Goal: Transaction & Acquisition: Purchase product/service

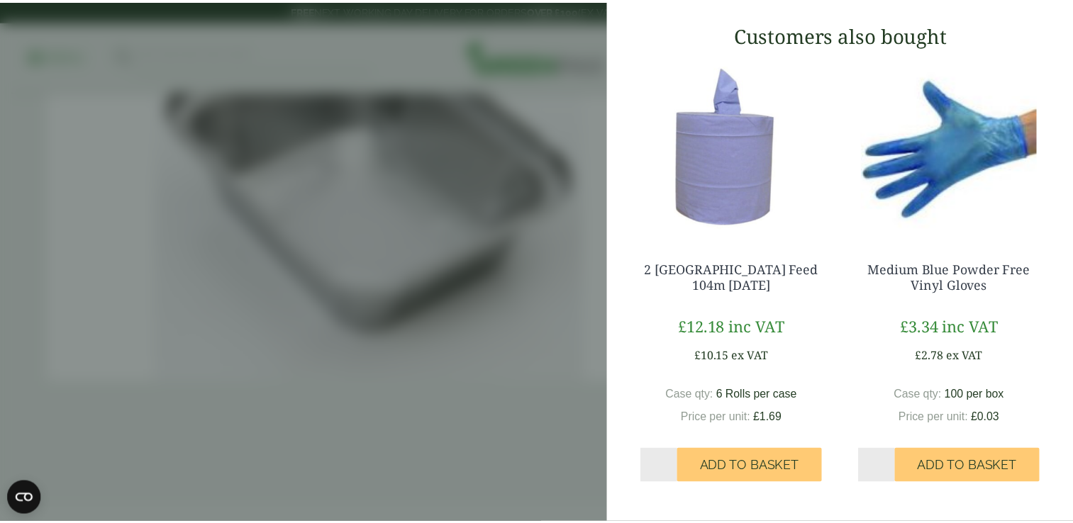
scroll to position [406, 0]
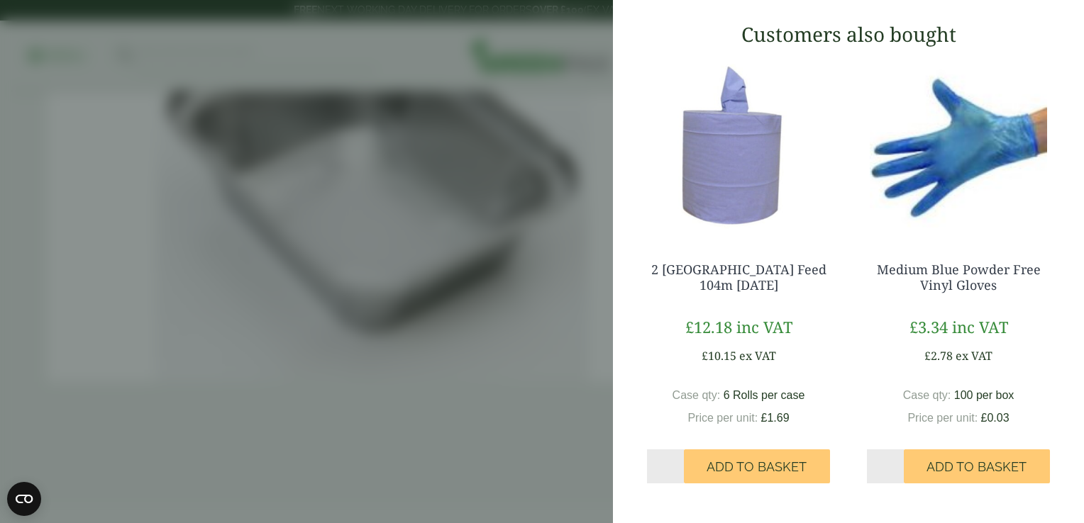
click at [416, 313] on aside "No. 2 Aluminium Foil Container - Full Case (GP3010009) - Added to basket My Bas…" at bounding box center [542, 261] width 1084 height 523
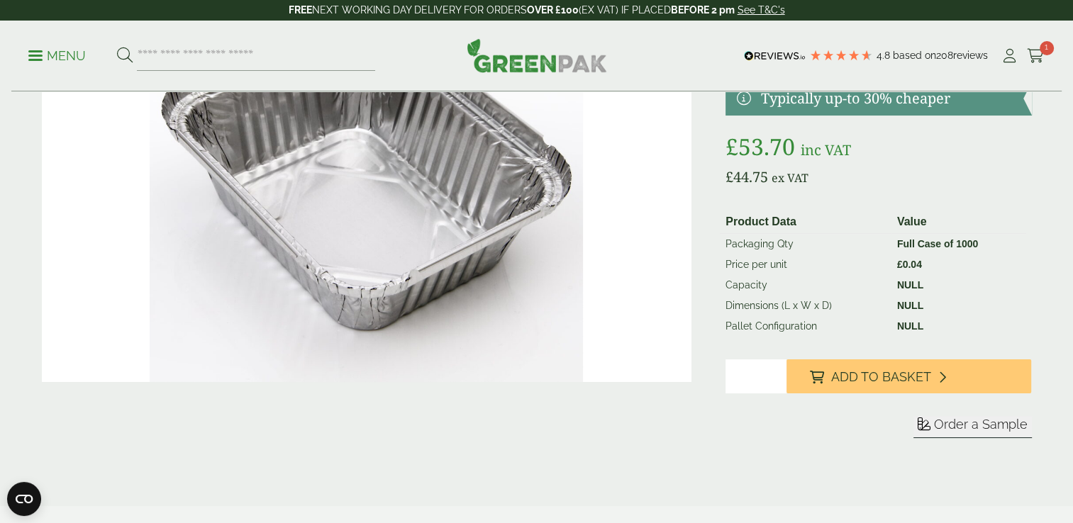
scroll to position [349, 0]
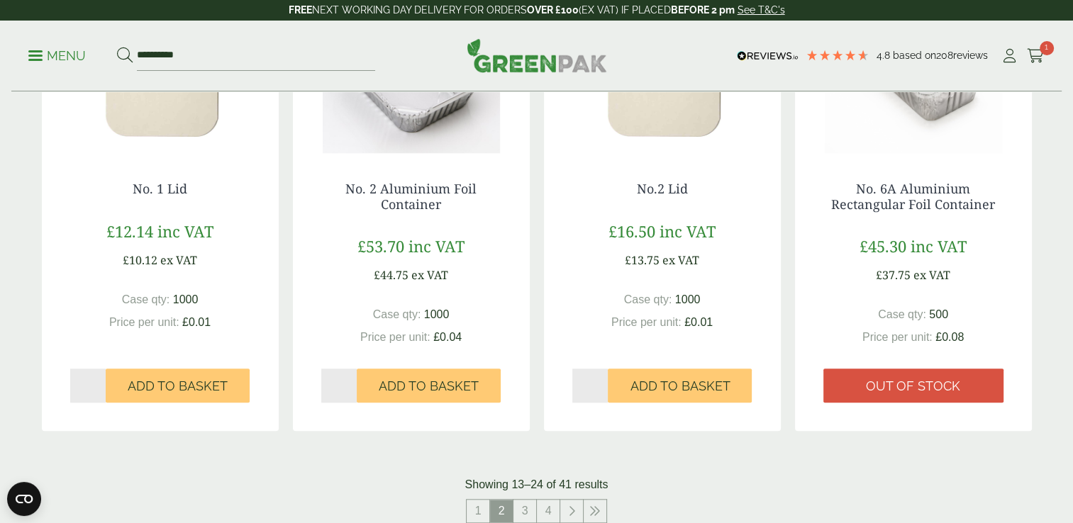
scroll to position [1302, 0]
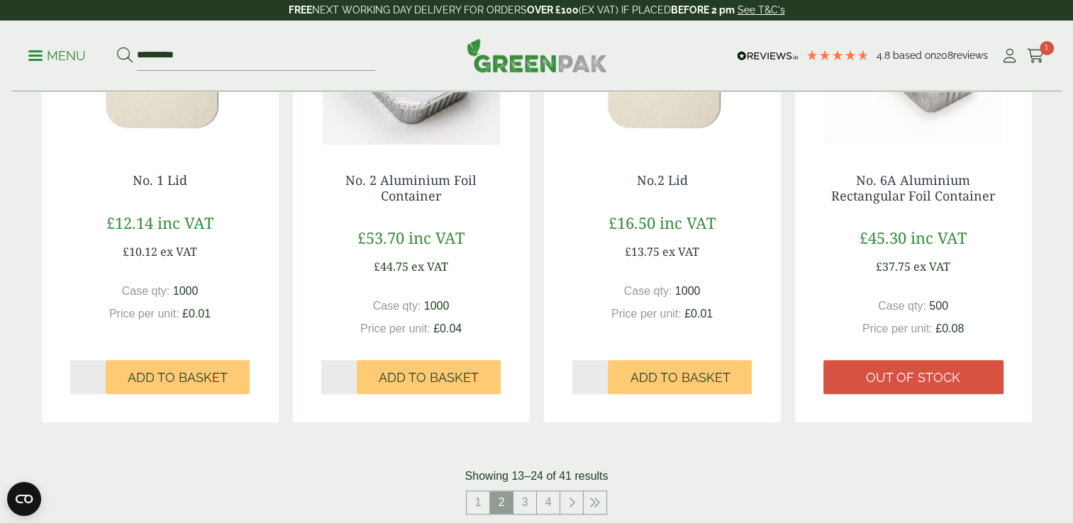
click at [694, 355] on div "No.2 Lid £16.50 inc VAT £13.75 ex VAT Case qty: 1000 Price per unit: £0.01 Qty *" at bounding box center [662, 276] width 237 height 263
click at [682, 381] on span "Add to Basket" at bounding box center [680, 378] width 100 height 16
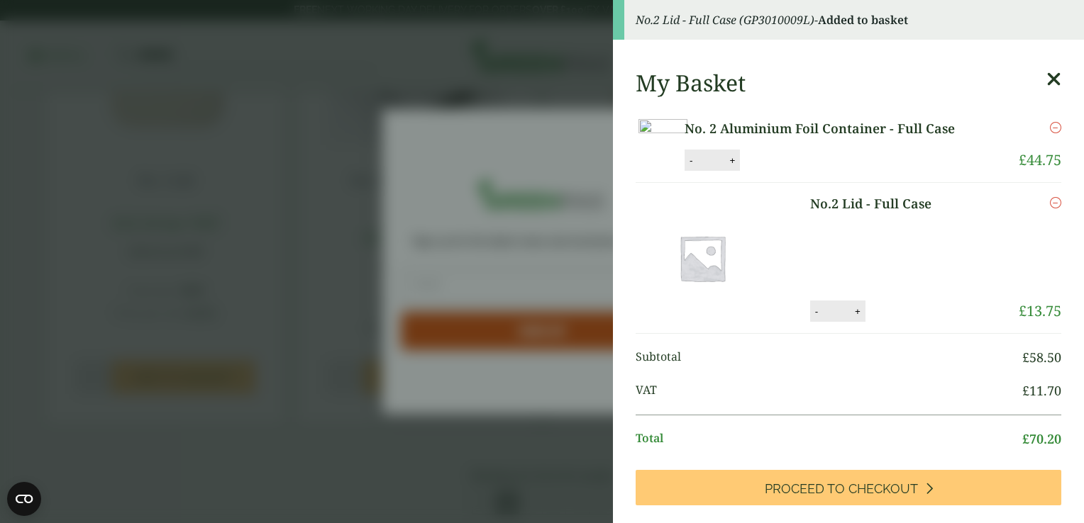
click at [544, 279] on aside "No.2 Lid - Full Case (GP3010009L) - Added to basket My Basket No. 2 Aluminium F…" at bounding box center [542, 261] width 1084 height 523
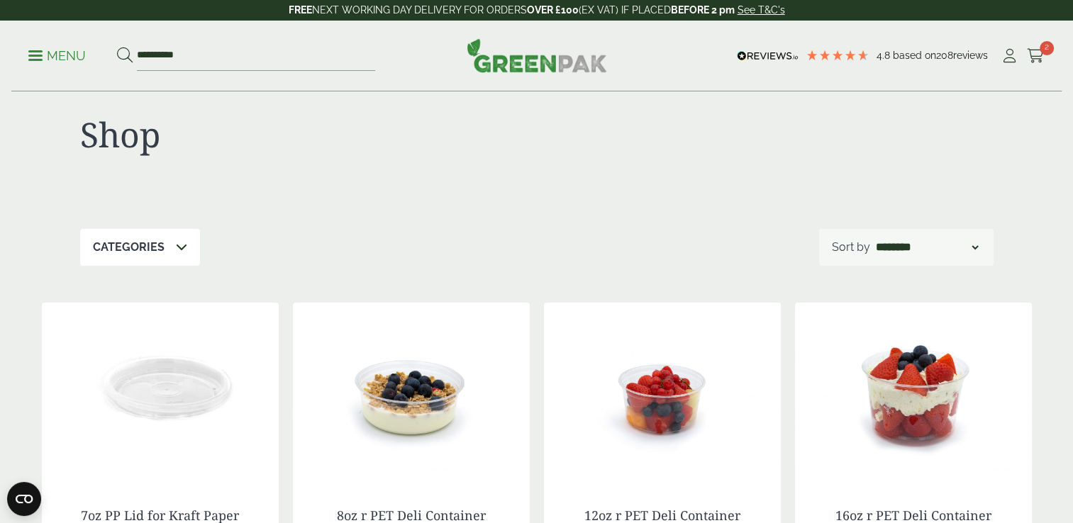
scroll to position [0, 0]
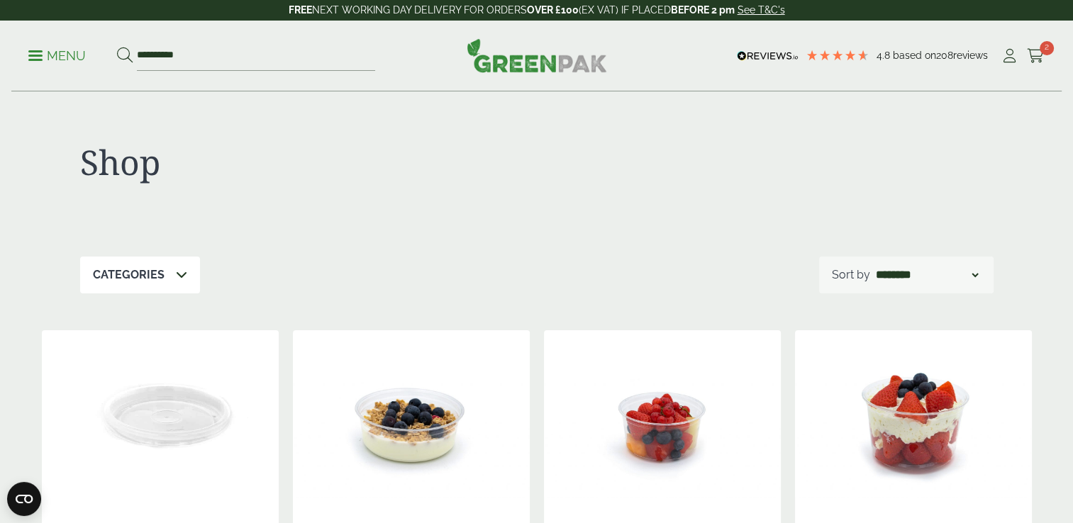
click at [165, 285] on div "Categories" at bounding box center [140, 275] width 120 height 37
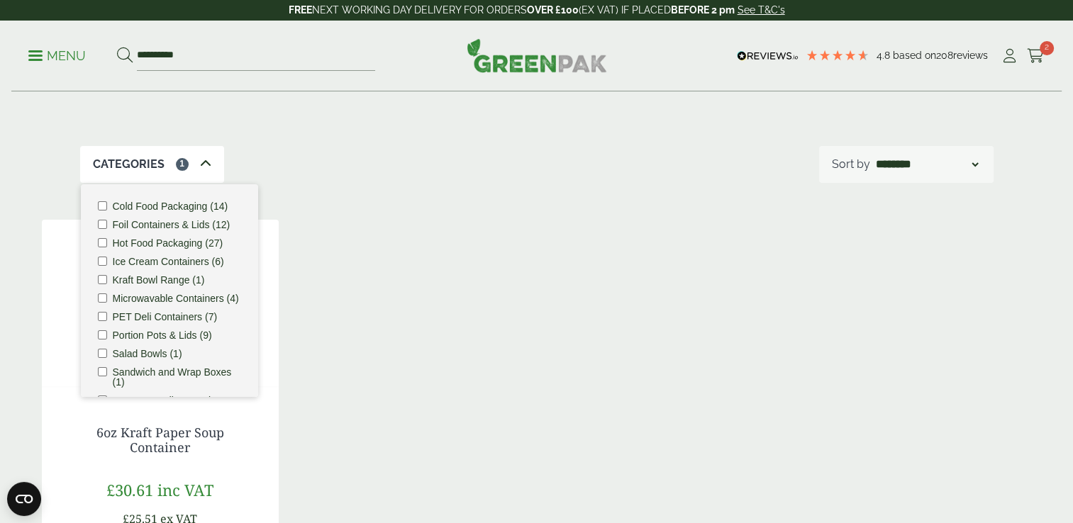
scroll to position [101, 0]
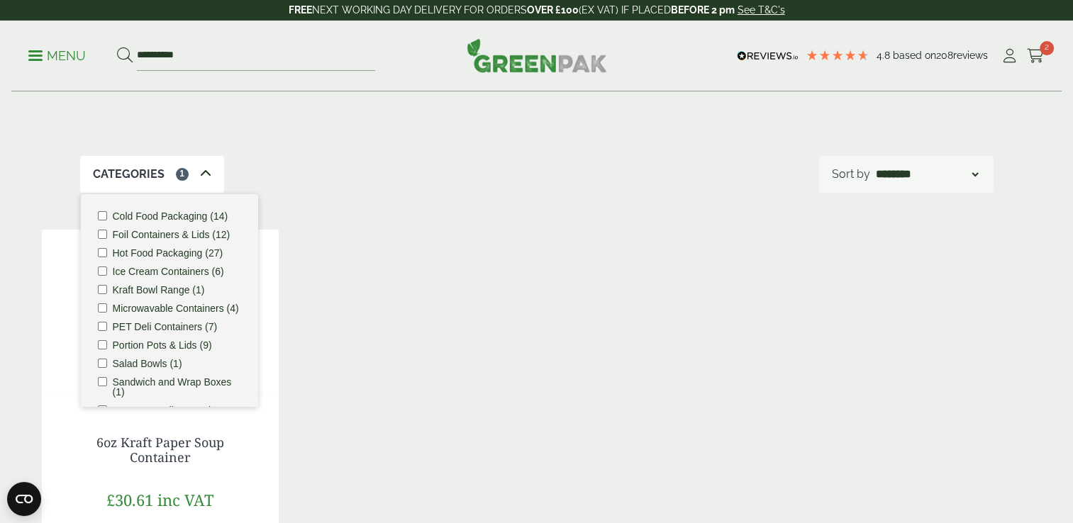
click at [676, 304] on div "6oz Kraft Paper Soup Container £30.61 inc VAT £25.51 ex VAT Case qty: 500 £0.05…" at bounding box center [537, 457] width 990 height 455
click at [204, 173] on icon at bounding box center [205, 173] width 11 height 11
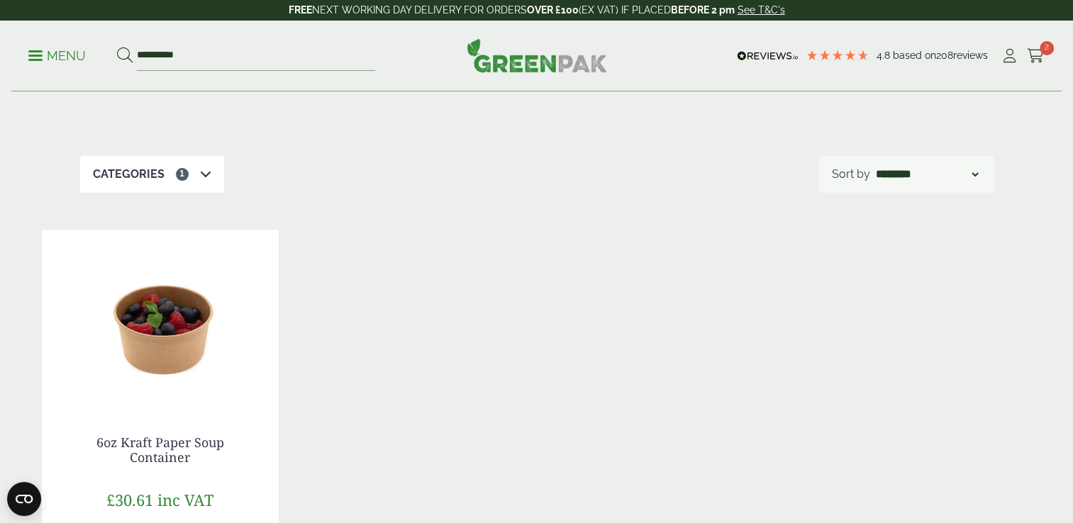
click at [202, 173] on icon at bounding box center [205, 173] width 11 height 11
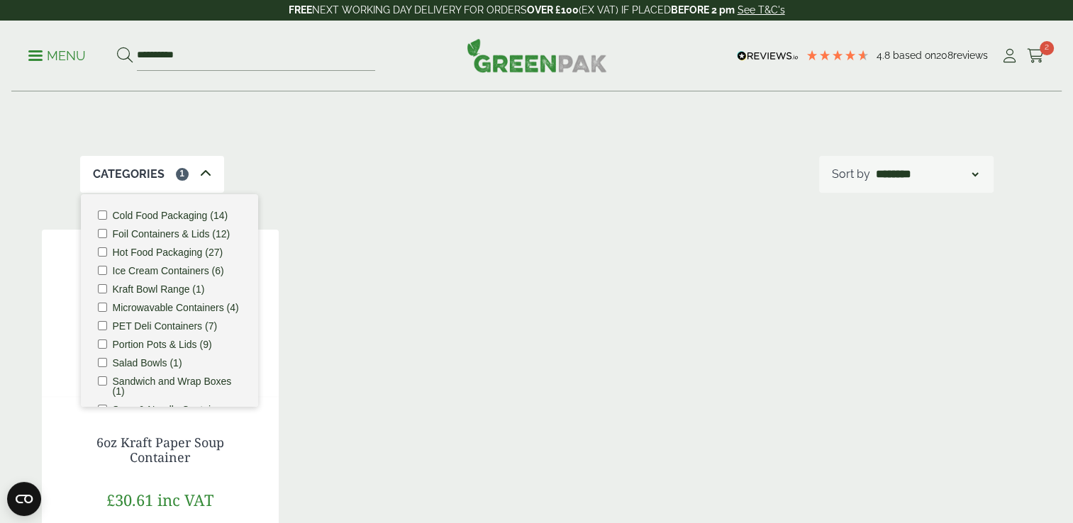
scroll to position [0, 0]
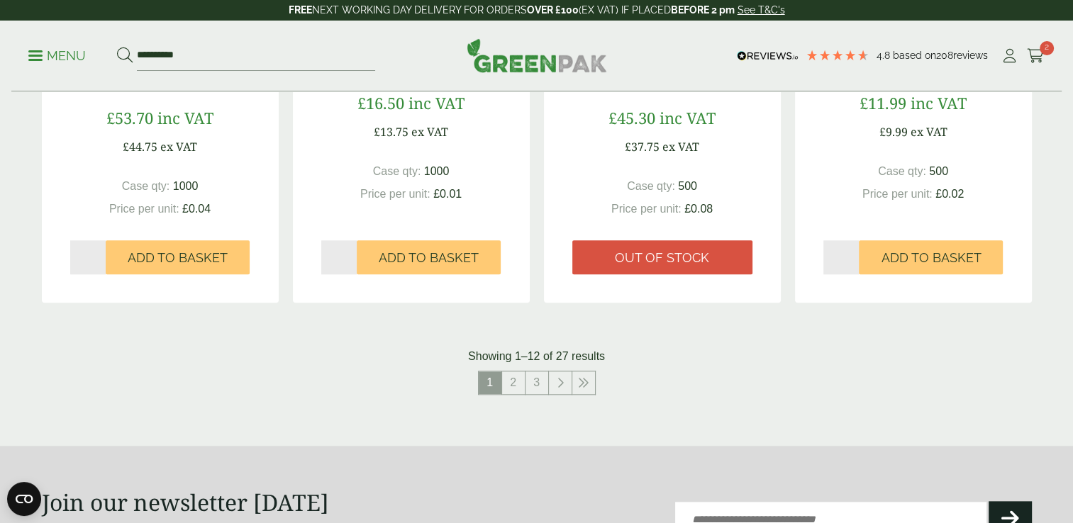
scroll to position [1433, 0]
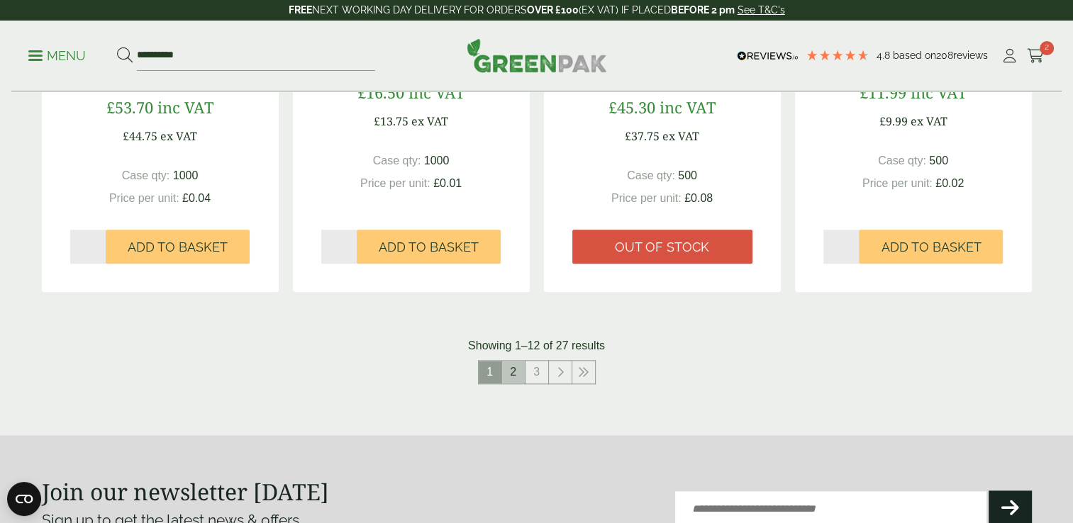
click at [512, 372] on link "2" at bounding box center [513, 372] width 23 height 23
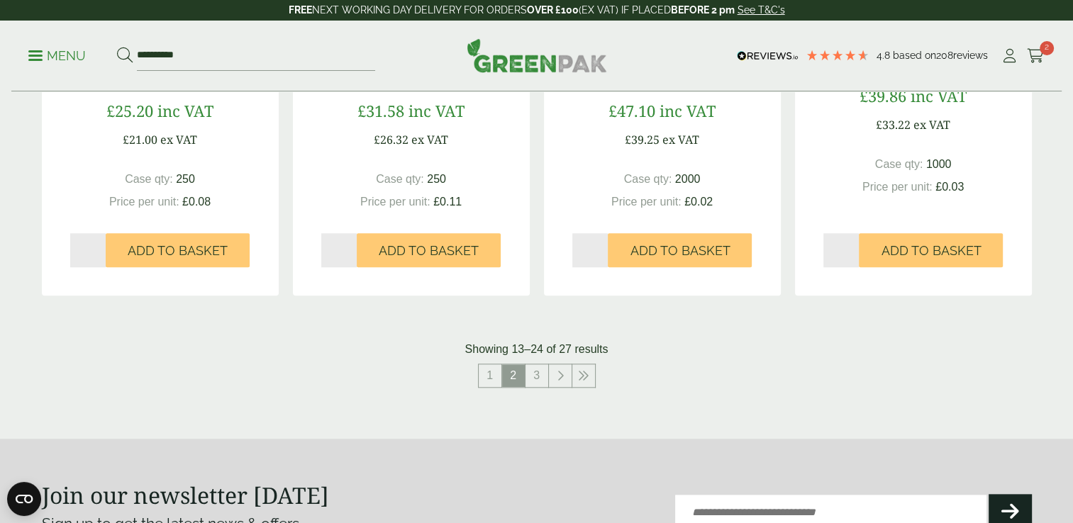
scroll to position [1443, 0]
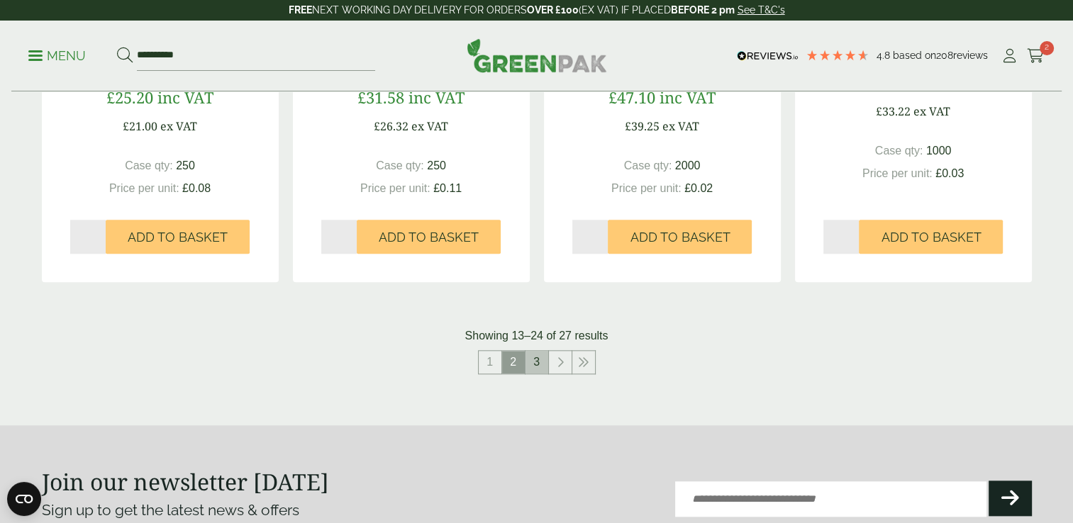
click at [542, 367] on link "3" at bounding box center [537, 362] width 23 height 23
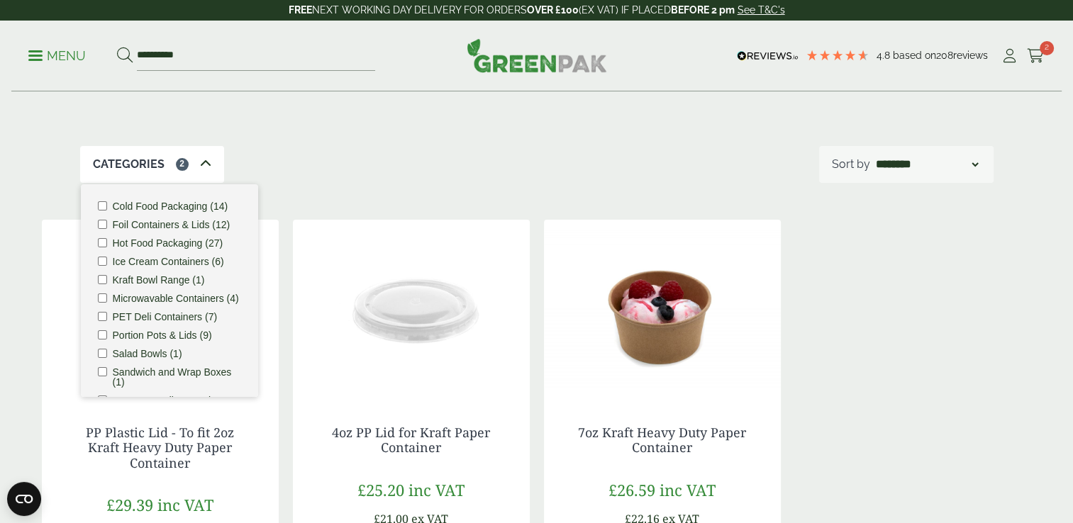
scroll to position [108, 0]
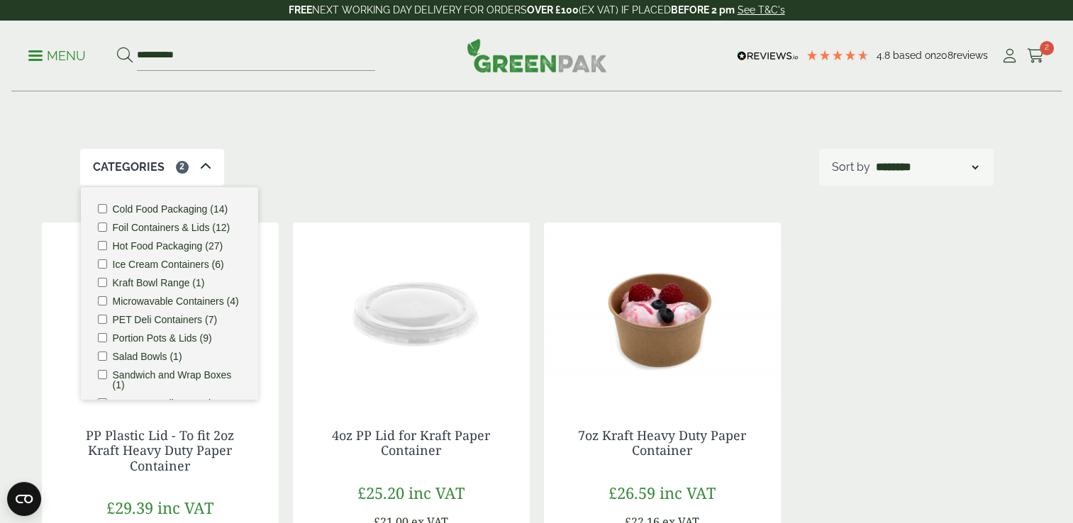
click at [204, 160] on span at bounding box center [205, 167] width 11 height 17
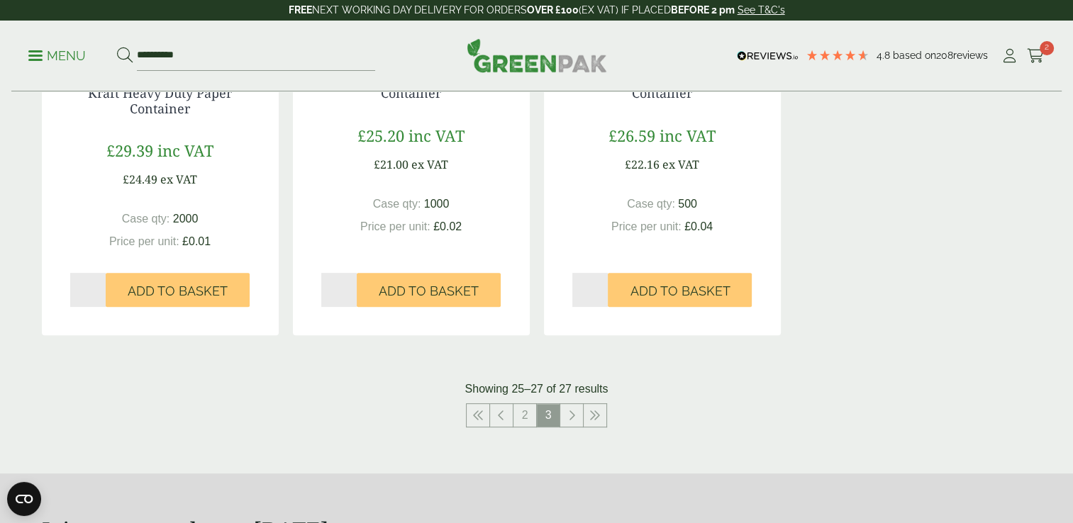
scroll to position [477, 0]
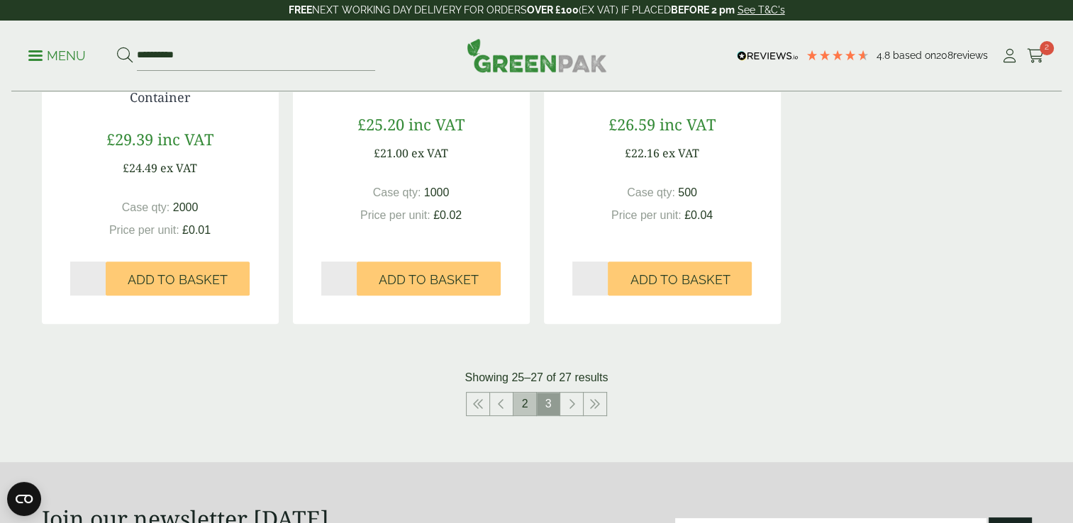
click at [513, 401] on link "2" at bounding box center [524, 404] width 23 height 23
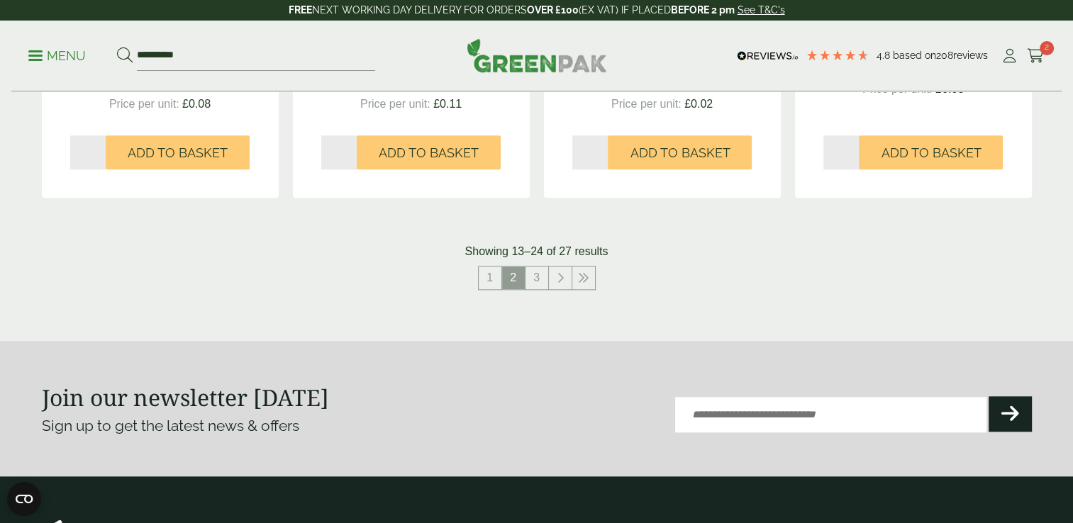
scroll to position [1533, 0]
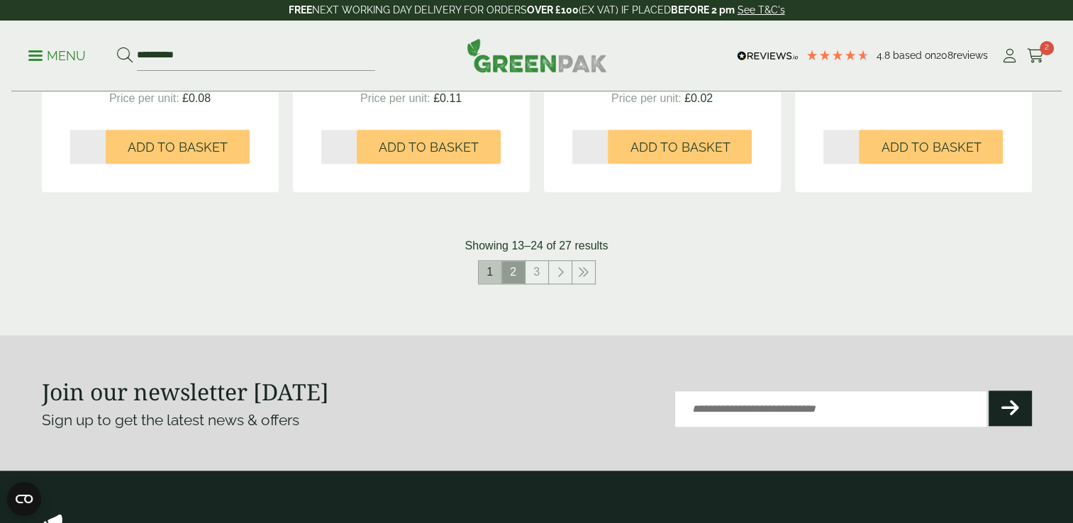
click at [479, 268] on link "1" at bounding box center [490, 272] width 23 height 23
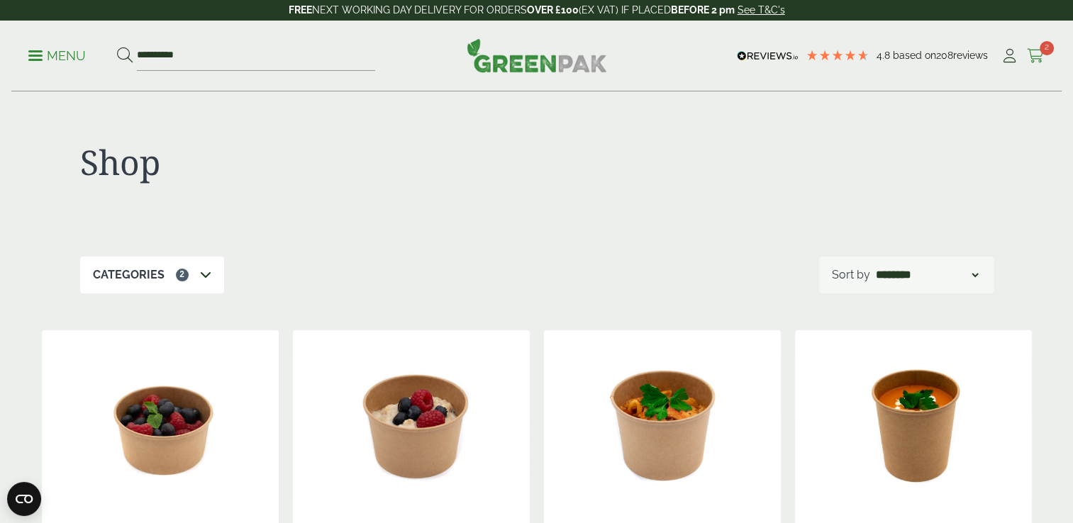
click at [1035, 56] on icon at bounding box center [1036, 56] width 18 height 14
